Goal: Find contact information: Obtain details needed to contact an individual or organization

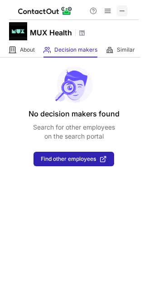
click at [122, 11] on span at bounding box center [122, 10] width 7 height 7
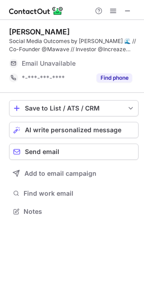
scroll to position [205, 144]
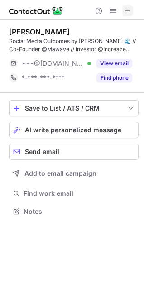
click at [128, 11] on span at bounding box center [127, 10] width 7 height 7
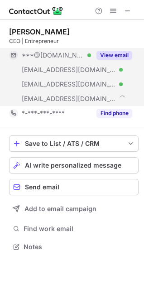
scroll to position [240, 144]
click at [118, 57] on button "View email" at bounding box center [114, 55] width 36 height 9
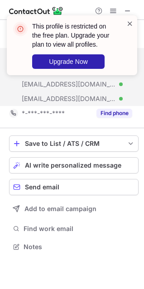
click at [128, 24] on span at bounding box center [129, 23] width 7 height 9
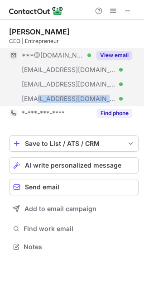
copy span "culturecodefoundation.co"
drag, startPoint x: 38, startPoint y: 98, endPoint x: 115, endPoint y: 102, distance: 77.9
click at [115, 102] on span "***@culturecodefoundation.com" at bounding box center [69, 99] width 94 height 8
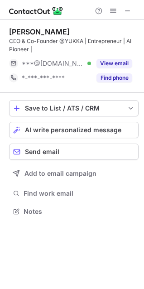
scroll to position [205, 144]
click at [126, 11] on span at bounding box center [127, 10] width 7 height 7
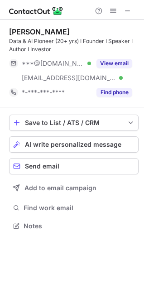
scroll to position [219, 144]
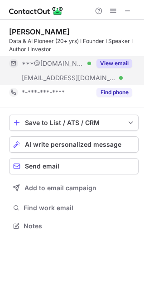
click at [123, 60] on button "View email" at bounding box center [114, 63] width 36 height 9
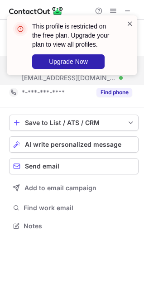
click at [129, 26] on span at bounding box center [129, 23] width 7 height 9
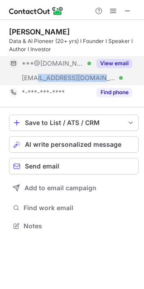
copy span "alexanderthamm.com"
drag, startPoint x: 38, startPoint y: 80, endPoint x: 101, endPoint y: 81, distance: 62.9
click at [101, 81] on span "***@alexanderthamm.com" at bounding box center [69, 78] width 94 height 8
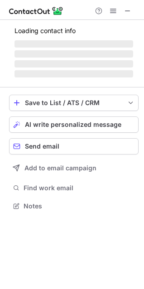
scroll to position [234, 144]
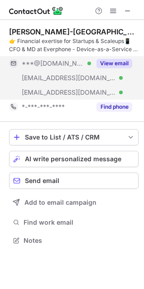
click at [118, 63] on button "View email" at bounding box center [114, 63] width 36 height 9
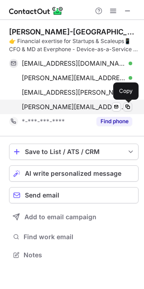
click at [128, 106] on span at bounding box center [127, 106] width 7 height 7
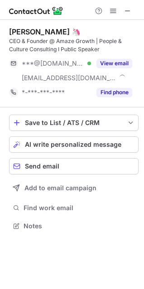
scroll to position [219, 144]
click at [131, 13] on span at bounding box center [127, 10] width 7 height 7
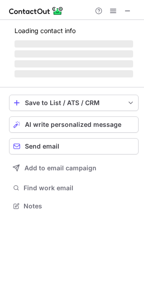
scroll to position [205, 144]
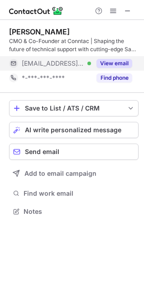
click at [117, 63] on button "View email" at bounding box center [114, 63] width 36 height 9
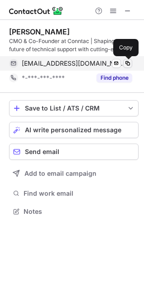
click at [127, 62] on span at bounding box center [127, 63] width 7 height 7
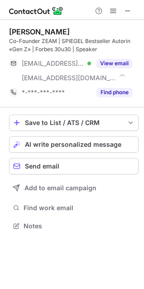
scroll to position [219, 144]
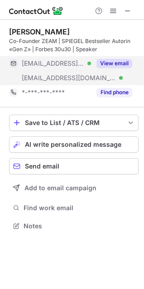
click at [102, 65] on button "View email" at bounding box center [114, 63] width 36 height 9
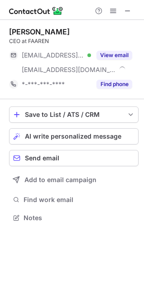
scroll to position [211, 144]
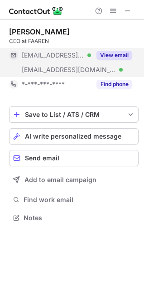
click at [117, 57] on button "View email" at bounding box center [114, 55] width 36 height 9
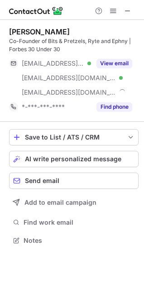
scroll to position [234, 144]
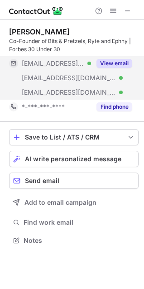
click at [122, 62] on button "View email" at bounding box center [114, 63] width 36 height 9
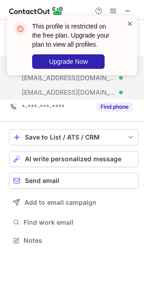
click at [130, 24] on span at bounding box center [129, 23] width 7 height 9
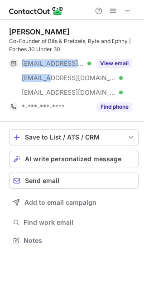
drag, startPoint x: 99, startPoint y: 77, endPoint x: 47, endPoint y: 77, distance: 51.6
click at [47, 77] on div "***@bruckschloegl.org Verified ***@bitsandpretzels.com Verified ***@semrush.com…" at bounding box center [73, 77] width 129 height 43
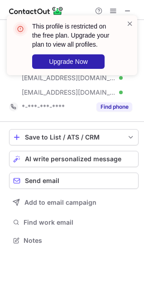
click at [39, 84] on div "This profile is restricted on the free plan. Upgrade your plan to view all prof…" at bounding box center [72, 48] width 145 height 85
drag, startPoint x: 38, startPoint y: 77, endPoint x: 95, endPoint y: 74, distance: 57.6
click at [92, 76] on div "This profile is restricted on the free plan. Upgrade your plan to view all prof…" at bounding box center [72, 48] width 145 height 85
click at [130, 23] on span at bounding box center [129, 23] width 7 height 9
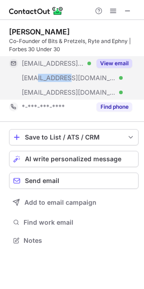
drag, startPoint x: 56, startPoint y: 77, endPoint x: 72, endPoint y: 77, distance: 15.4
click at [68, 77] on span "***@bitsandpretzels.com" at bounding box center [69, 78] width 94 height 8
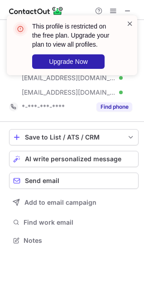
click at [128, 24] on span at bounding box center [129, 23] width 7 height 9
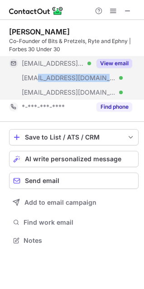
copy span "bitsandpretzels.com"
drag, startPoint x: 40, startPoint y: 77, endPoint x: 97, endPoint y: 80, distance: 57.1
click at [97, 80] on span "***@bitsandpretzels.com" at bounding box center [69, 78] width 94 height 8
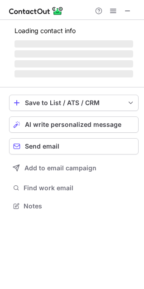
scroll to position [219, 144]
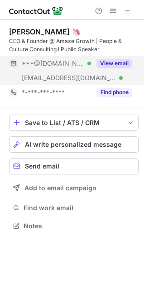
click at [115, 65] on button "View email" at bounding box center [114, 63] width 36 height 9
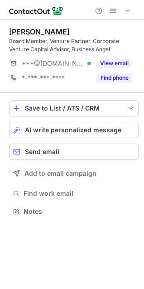
scroll to position [205, 144]
